Goal: Information Seeking & Learning: Find specific fact

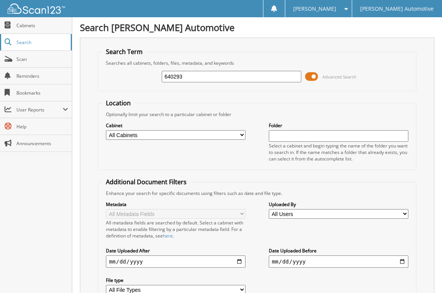
type input "640293"
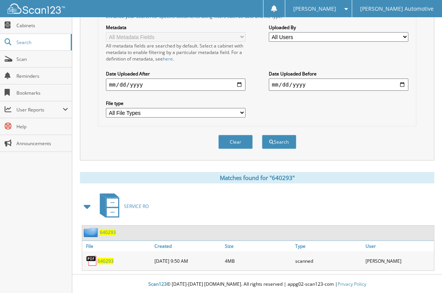
scroll to position [178, 0]
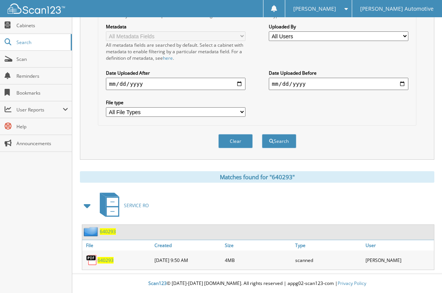
click at [108, 231] on span "640293" at bounding box center [108, 231] width 16 height 7
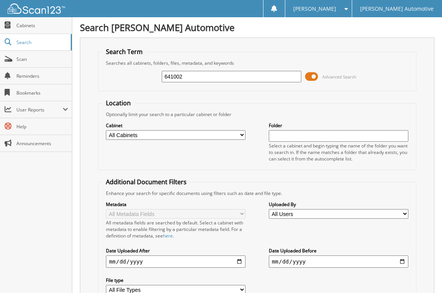
type input "641002"
type input "2"
click at [38, 60] on span "Scan" at bounding box center [42, 59] width 52 height 7
type input "641098"
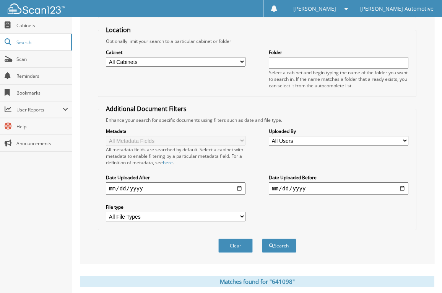
scroll to position [178, 0]
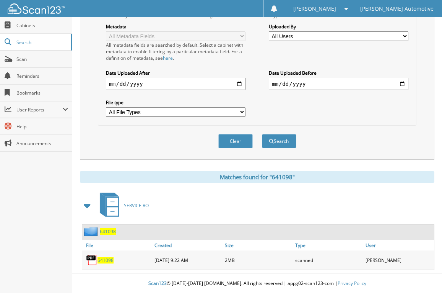
click at [109, 231] on span "641098" at bounding box center [108, 231] width 16 height 7
